Goal: Task Accomplishment & Management: Manage account settings

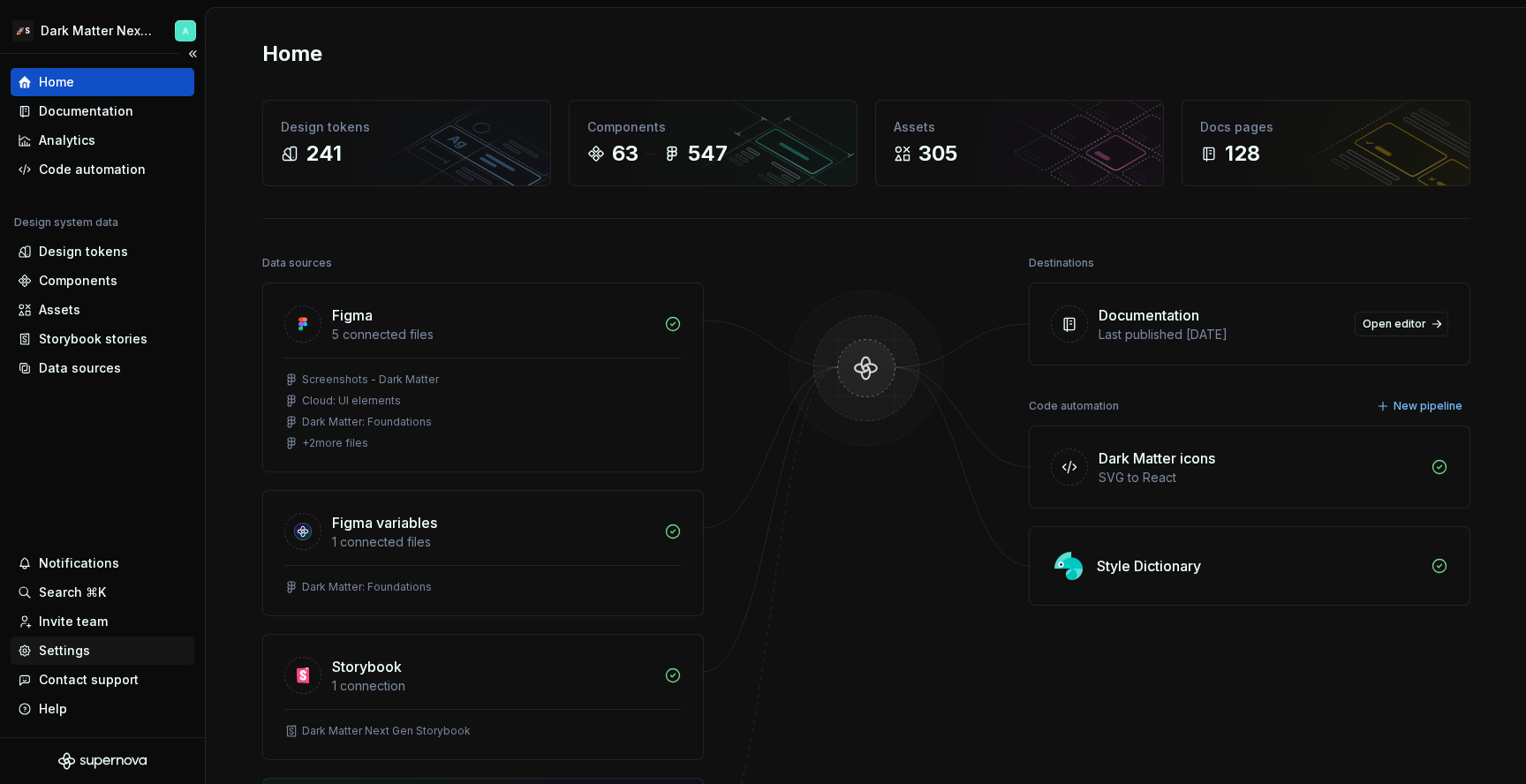
click at [101, 657] on div "Settings" at bounding box center [102, 650] width 170 height 17
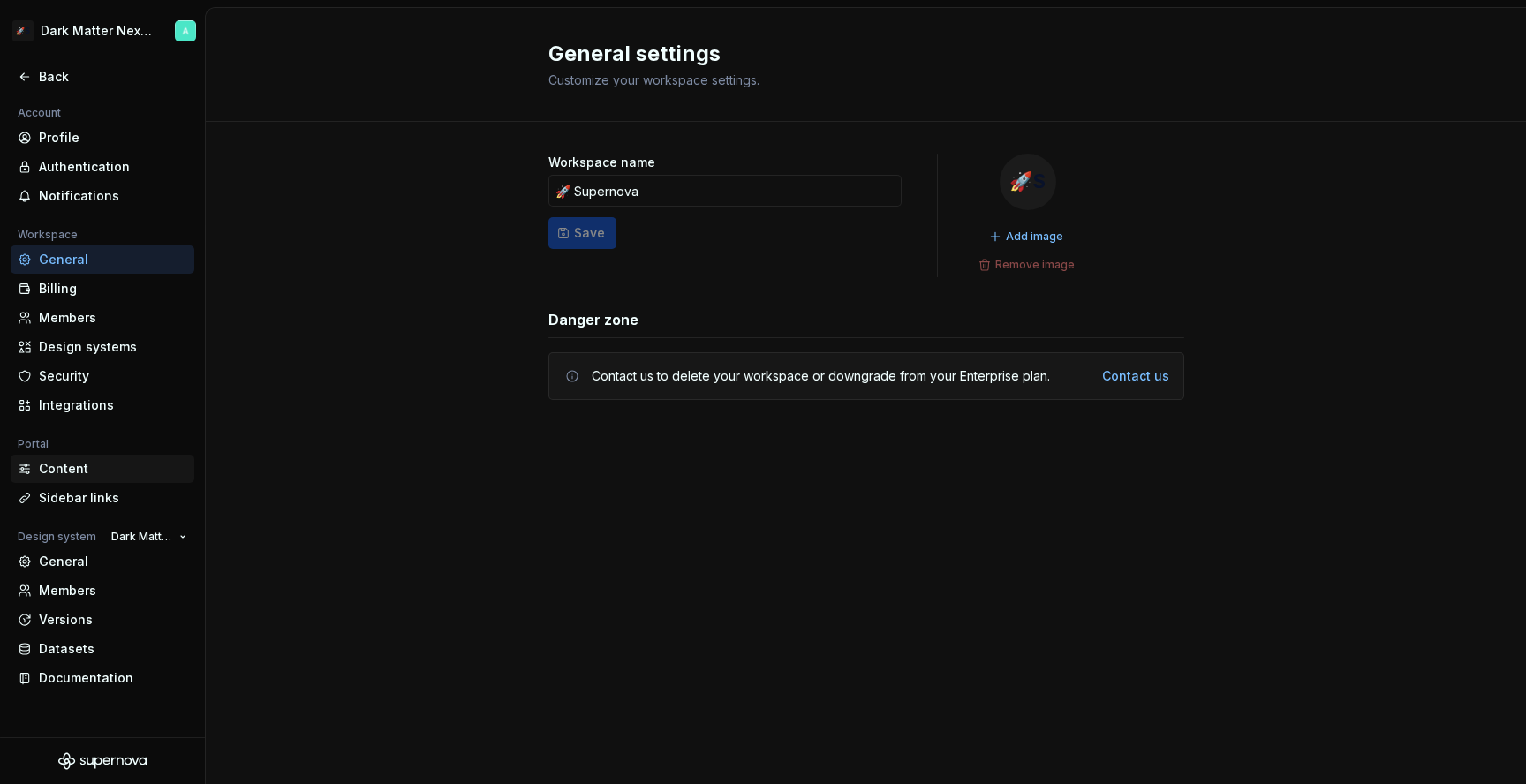
click at [105, 476] on div "Content" at bounding box center [113, 469] width 149 height 17
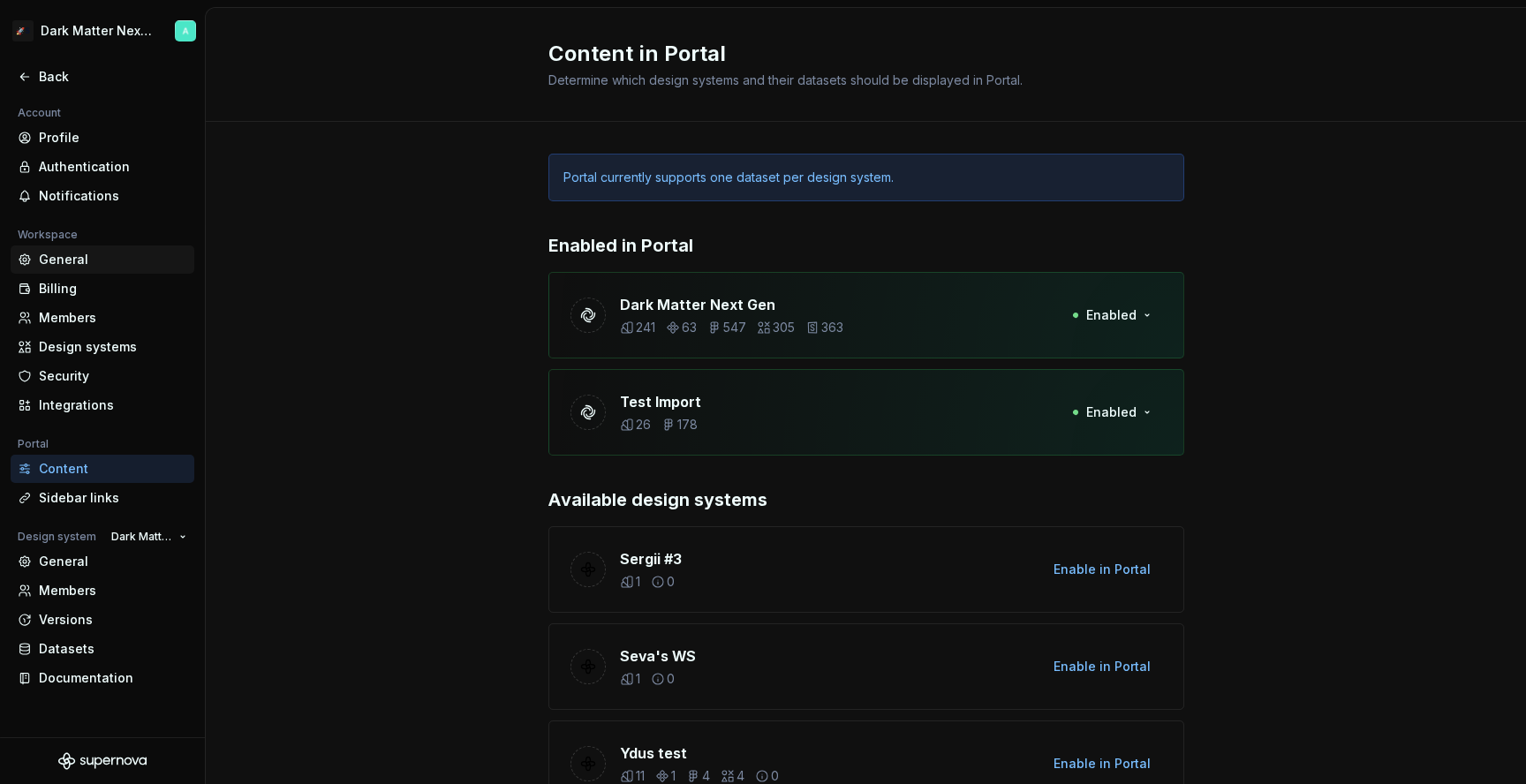
click at [99, 257] on div "General" at bounding box center [113, 259] width 149 height 17
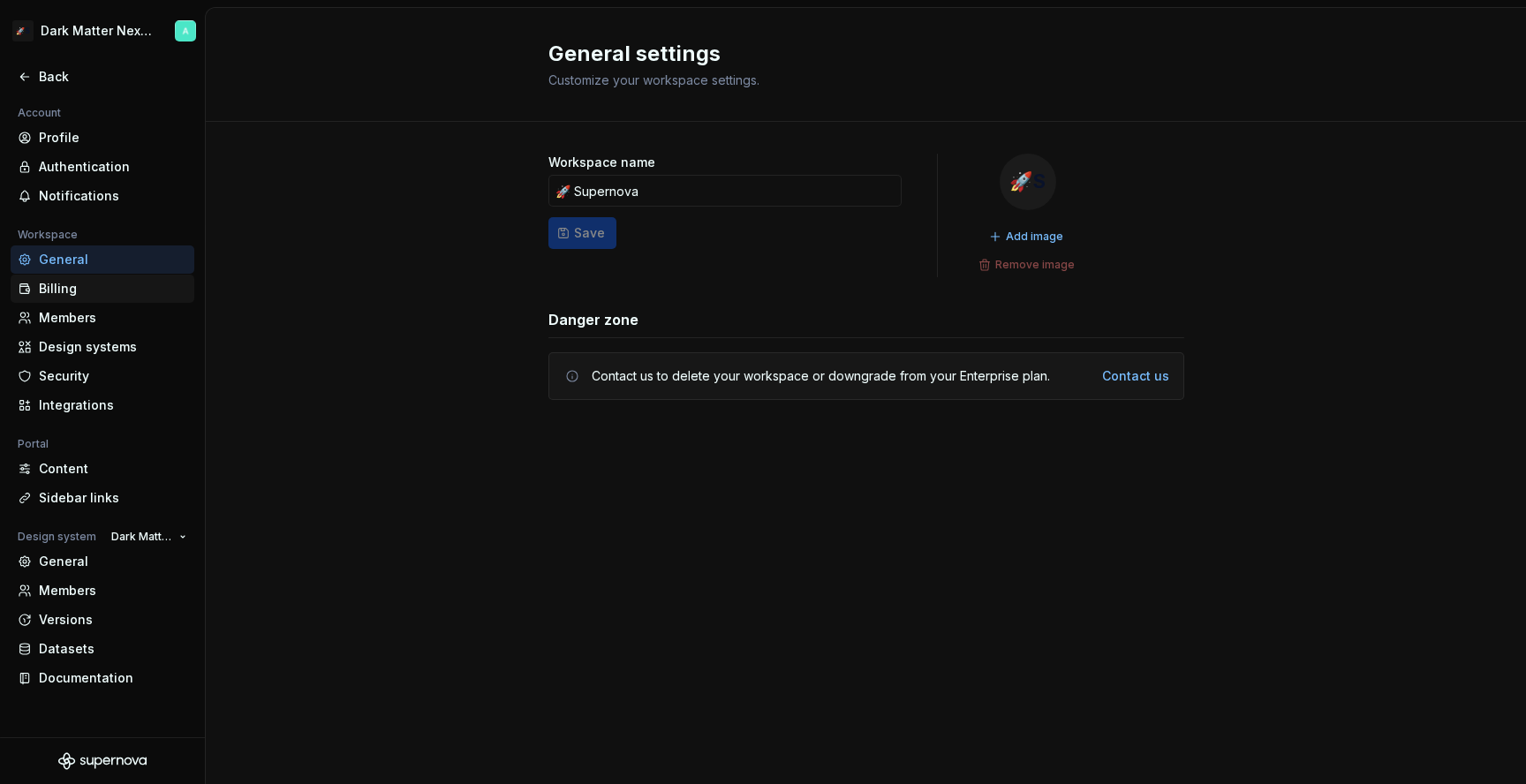
click at [107, 296] on div "Billing" at bounding box center [113, 288] width 149 height 17
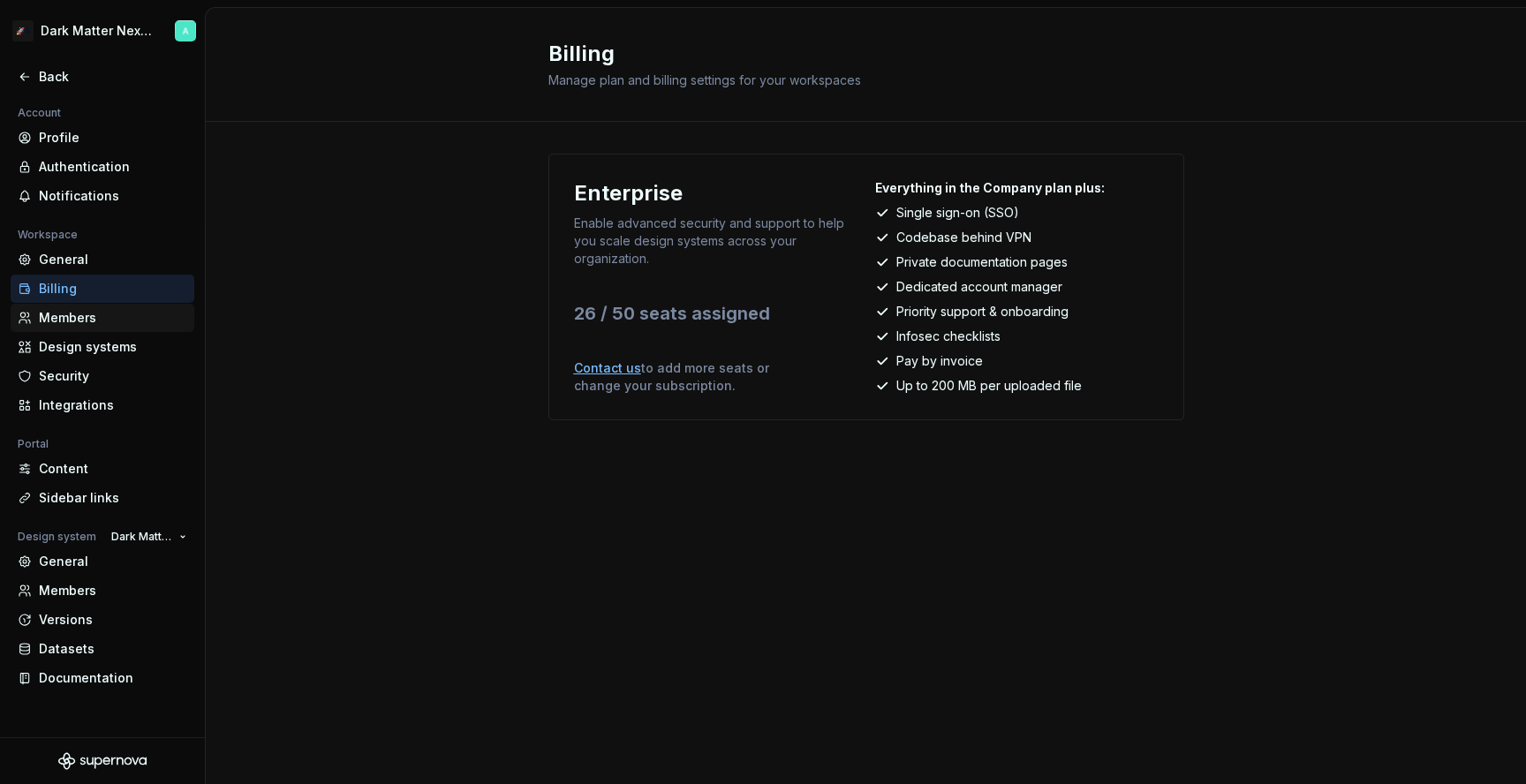
click at [106, 317] on div "Members" at bounding box center [113, 317] width 149 height 17
